Goal: Use online tool/utility: Utilize a website feature to perform a specific function

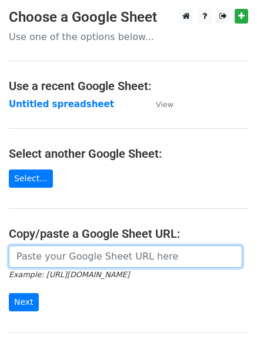
click at [88, 262] on input "url" at bounding box center [126, 256] width 234 height 22
paste input "[URL][DOMAIN_NAME]"
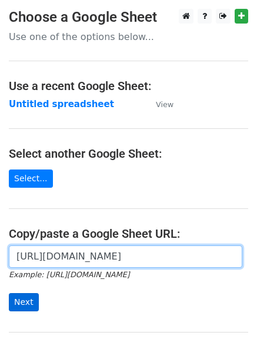
type input "[URL][DOMAIN_NAME]"
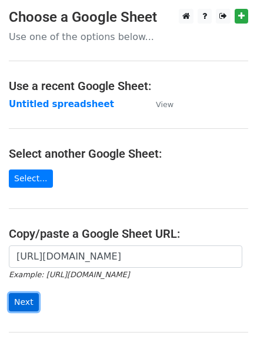
scroll to position [0, 0]
click at [22, 297] on input "Next" at bounding box center [24, 302] width 30 height 18
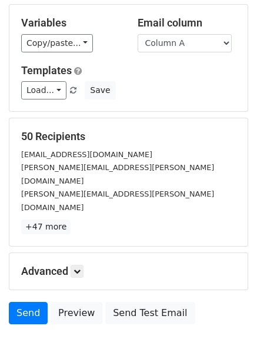
scroll to position [71, 0]
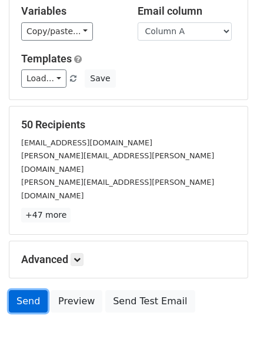
click at [31, 290] on link "Send" at bounding box center [28, 301] width 39 height 22
